Goal: Entertainment & Leisure: Consume media (video, audio)

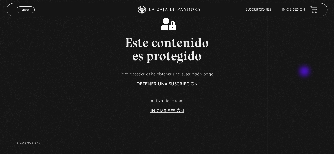
click at [305, 72] on p "Para acceder debe obtener una suscripción paga:" at bounding box center [167, 74] width 334 height 8
click at [168, 112] on link "Iniciar Sesión" at bounding box center [166, 111] width 33 height 4
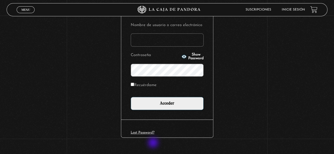
scroll to position [74, 0]
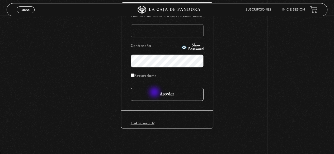
type input "paovanesa08@gmail.com"
click at [157, 92] on input "Acceder" at bounding box center [167, 94] width 73 height 13
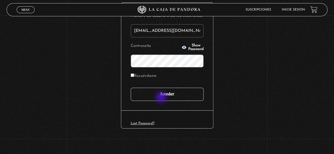
click at [162, 98] on input "Acceder" at bounding box center [167, 94] width 73 height 13
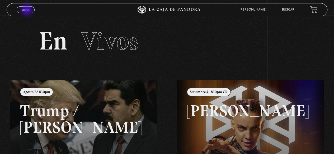
click at [27, 11] on span "Menu" at bounding box center [25, 9] width 9 height 3
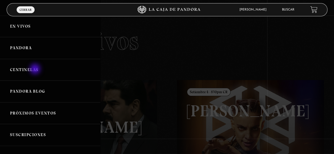
click at [36, 72] on link "Centinelas" at bounding box center [50, 70] width 100 height 22
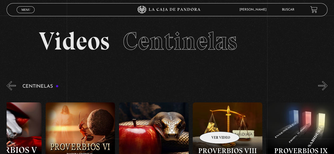
drag, startPoint x: 260, startPoint y: 122, endPoint x: 78, endPoint y: 111, distance: 183.0
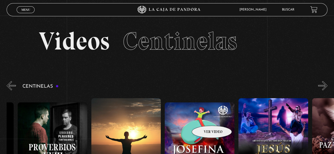
drag, startPoint x: 220, startPoint y: 118, endPoint x: 30, endPoint y: 110, distance: 190.0
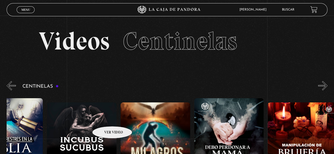
drag, startPoint x: 198, startPoint y: 120, endPoint x: 105, endPoint y: 119, distance: 92.4
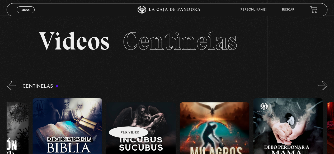
scroll to position [0, 2205]
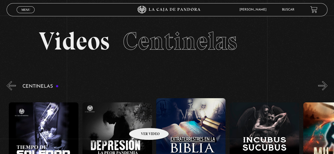
drag, startPoint x: 105, startPoint y: 119, endPoint x: 142, endPoint y: 120, distance: 36.7
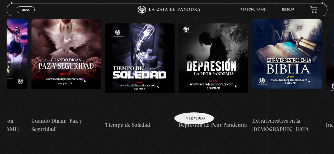
scroll to position [0, 2066]
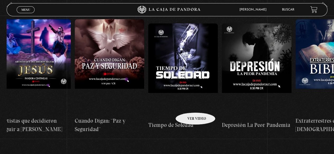
drag, startPoint x: 161, startPoint y: 102, endPoint x: 189, endPoint y: 105, distance: 28.1
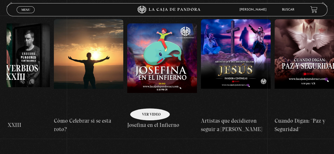
scroll to position [0, 1882]
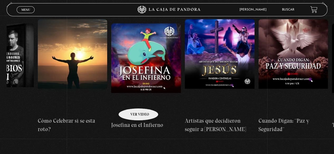
drag, startPoint x: 97, startPoint y: 98, endPoint x: 131, endPoint y: 101, distance: 34.9
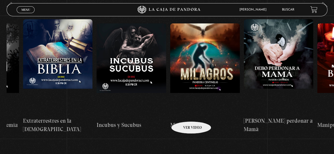
scroll to position [0, 2340]
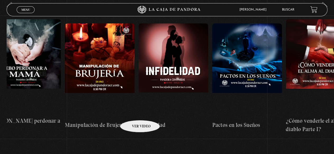
drag, startPoint x: 272, startPoint y: 110, endPoint x: 133, endPoint y: 112, distance: 139.4
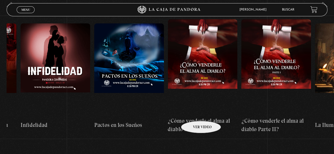
scroll to position [0, 2728]
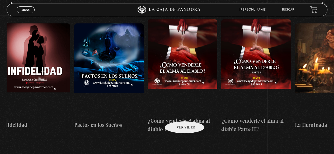
drag, startPoint x: 205, startPoint y: 111, endPoint x: 178, endPoint y: 114, distance: 27.5
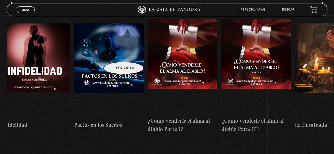
click at [116, 53] on figure at bounding box center [109, 70] width 70 height 95
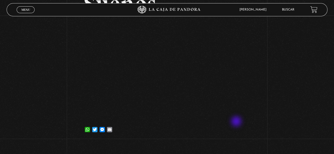
scroll to position [73, 0]
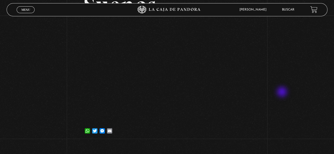
click at [285, 93] on div "Volver [DATE] Pactos en los Sueños WhatsApp Twitter Messenger Email" at bounding box center [167, 43] width 334 height 201
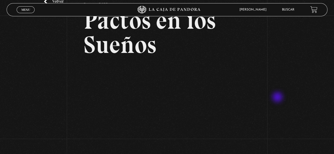
scroll to position [0, 0]
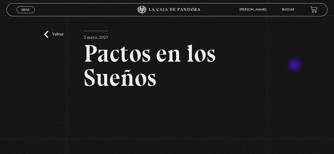
click at [295, 65] on div "Volver [DATE] Pactos en los Sueños WhatsApp Twitter Messenger Email" at bounding box center [167, 116] width 334 height 201
click at [288, 92] on div "Volver 2 mayo, 2023 Pactos en los Sueños WhatsApp Twitter Messenger Email" at bounding box center [167, 116] width 334 height 201
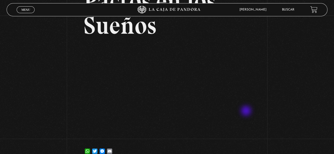
scroll to position [52, 0]
click at [316, 68] on div "Volver 2 mayo, 2023 Pactos en los Sueños WhatsApp Twitter Messenger Email" at bounding box center [167, 63] width 334 height 201
click at [324, 67] on div "Volver 2 mayo, 2023 Pactos en los Sueños WhatsApp Twitter Messenger Email" at bounding box center [167, 63] width 334 height 201
click at [294, 76] on div "Volver 2 mayo, 2023 Pactos en los Sueños WhatsApp Twitter Messenger Email" at bounding box center [167, 63] width 334 height 201
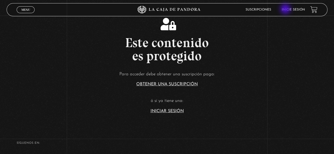
click at [289, 9] on link "Inicie sesión" at bounding box center [293, 9] width 23 height 3
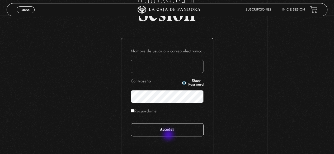
type input "paovanesa08@gmail.com"
click at [170, 133] on input "Acceder" at bounding box center [167, 130] width 73 height 13
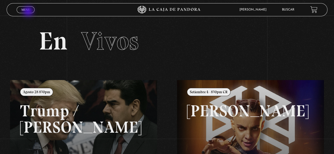
click at [29, 12] on link "Menu Cerrar" at bounding box center [26, 9] width 18 height 7
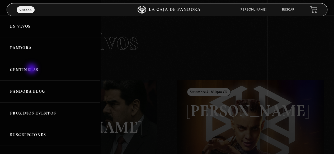
click at [32, 69] on link "Centinelas" at bounding box center [50, 70] width 100 height 22
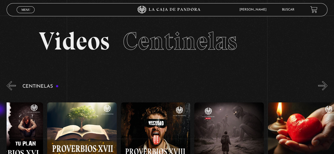
drag, startPoint x: 277, startPoint y: 125, endPoint x: 0, endPoint y: 108, distance: 277.7
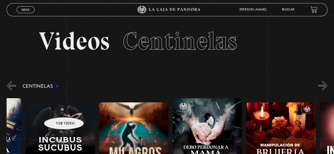
drag, startPoint x: 266, startPoint y: 113, endPoint x: 55, endPoint y: 109, distance: 210.7
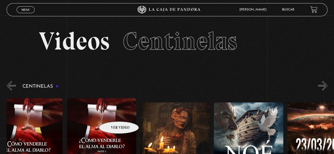
scroll to position [0, 2865]
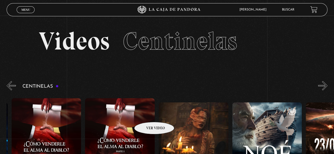
drag, startPoint x: 237, startPoint y: 114, endPoint x: 147, endPoint y: 114, distance: 89.2
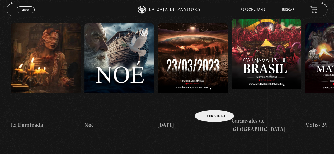
scroll to position [0, 3139]
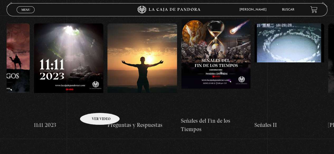
drag, startPoint x: 233, startPoint y: 101, endPoint x: 92, endPoint y: 104, distance: 141.6
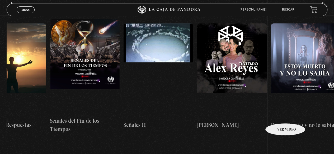
scroll to position [0, 3708]
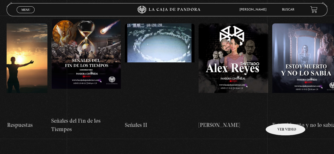
drag, startPoint x: 303, startPoint y: 115, endPoint x: 279, endPoint y: 116, distance: 24.3
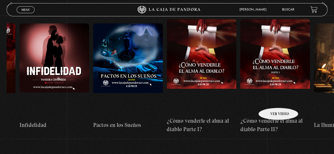
drag, startPoint x: 74, startPoint y: 87, endPoint x: 271, endPoint y: 100, distance: 197.4
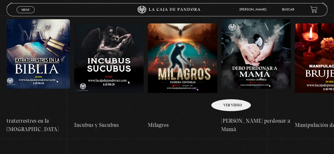
scroll to position [0, 2358]
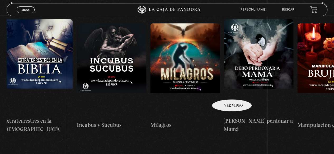
drag, startPoint x: 154, startPoint y: 83, endPoint x: 225, endPoint y: 92, distance: 71.6
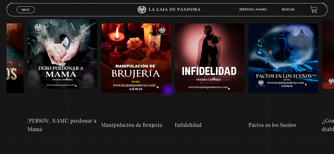
scroll to position [0, 2562]
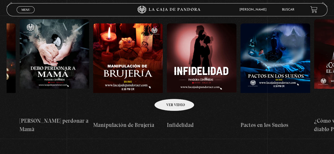
drag, startPoint x: 202, startPoint y: 92, endPoint x: 167, endPoint y: 91, distance: 34.9
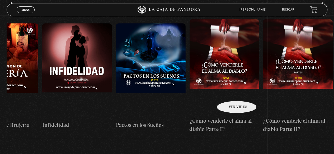
drag, startPoint x: 244, startPoint y: 92, endPoint x: 197, endPoint y: 87, distance: 48.0
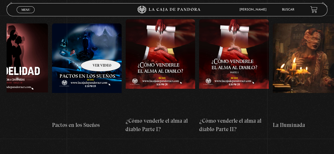
click at [93, 51] on figure at bounding box center [87, 70] width 70 height 95
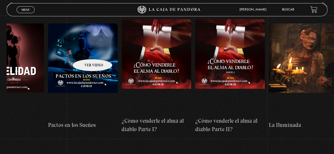
click at [86, 51] on figure at bounding box center [83, 70] width 70 height 95
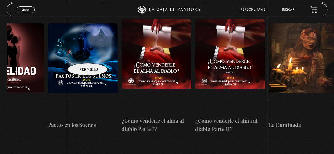
click at [82, 48] on figure at bounding box center [83, 70] width 70 height 95
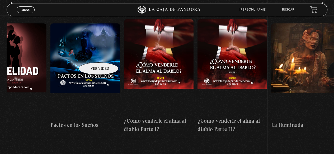
click at [92, 55] on figure at bounding box center [85, 70] width 70 height 95
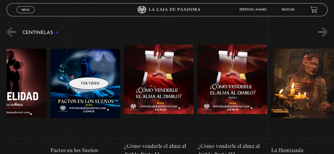
click at [82, 70] on figure at bounding box center [85, 96] width 70 height 95
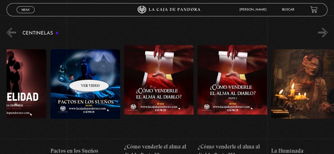
scroll to position [53, 0]
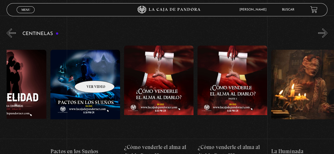
click at [89, 72] on figure at bounding box center [85, 97] width 70 height 95
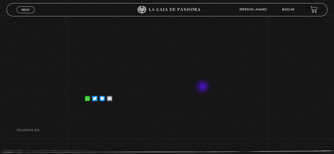
scroll to position [105, 0]
click at [310, 82] on div "Volver [DATE] Pactos en los Sueños WhatsApp Twitter Messenger Email" at bounding box center [167, 10] width 334 height 201
click at [318, 96] on div "Volver 2 mayo, 2023 Pactos en los Sueños WhatsApp Twitter Messenger Email" at bounding box center [167, 10] width 334 height 201
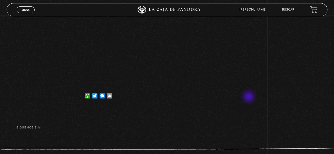
scroll to position [108, 0]
